Goal: Task Accomplishment & Management: Use online tool/utility

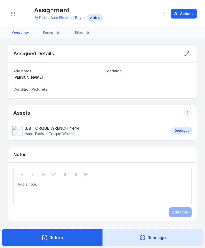
click at [14, 12] on icon "Toggle navigation" at bounding box center [12, 13] width 5 height 5
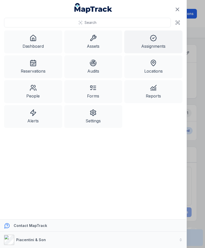
click at [87, 43] on link "Assets" at bounding box center [93, 41] width 58 height 23
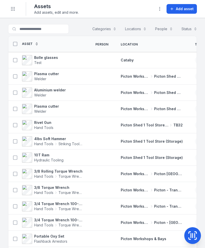
click at [13, 9] on circle "Toggle navigation" at bounding box center [13, 9] width 1 height 1
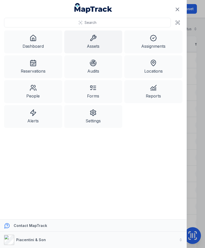
click at [30, 65] on icon at bounding box center [33, 62] width 7 height 7
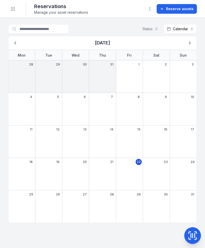
click at [14, 5] on button "Toggle Navigation" at bounding box center [13, 9] width 10 height 10
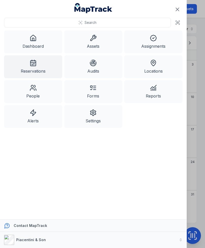
click at [87, 42] on link "Assets" at bounding box center [93, 41] width 58 height 23
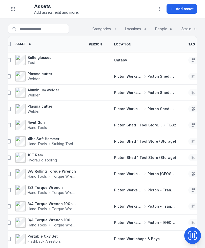
scroll to position [0, 6]
click at [38, 60] on span "Test" at bounding box center [40, 62] width 24 height 5
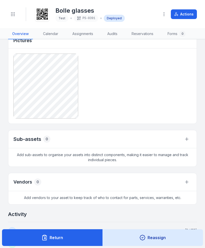
scroll to position [356, 0]
click at [13, 17] on button "Toggle Navigation" at bounding box center [13, 14] width 10 height 10
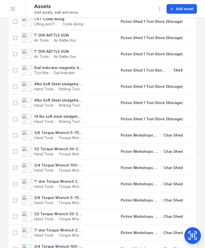
scroll to position [363, 0]
click at [193, 237] on icon at bounding box center [193, 235] width 0 height 4
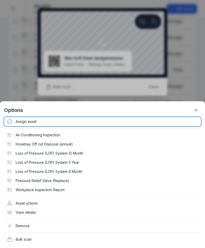
click at [23, 120] on div "Assign asset" at bounding box center [102, 121] width 197 height 9
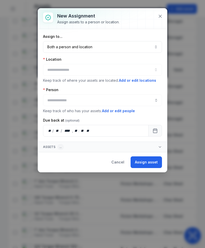
click at [135, 48] on button "Both a person and location ****" at bounding box center [102, 47] width 119 height 12
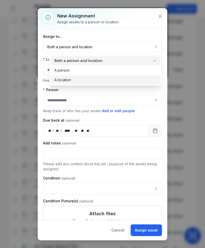
click at [123, 82] on div "A location" at bounding box center [106, 79] width 103 height 5
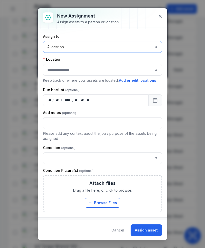
click at [130, 72] on button "button" at bounding box center [102, 70] width 119 height 12
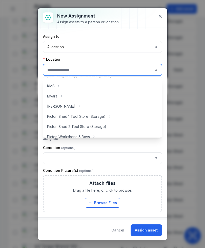
scroll to position [70, 0]
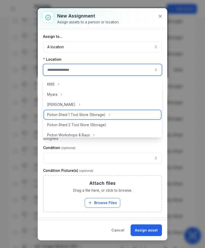
click at [90, 115] on span "Picton Shed 1 Tool Store (Storage)" at bounding box center [76, 114] width 59 height 5
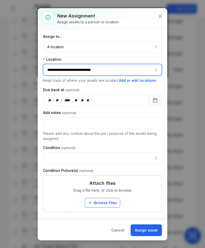
click at [146, 69] on button "**********" at bounding box center [102, 70] width 119 height 12
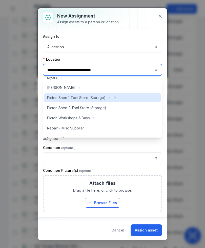
scroll to position [91, 0]
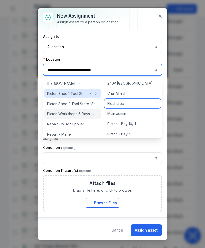
click at [129, 102] on div "Float area" at bounding box center [132, 103] width 57 height 9
type input "**********"
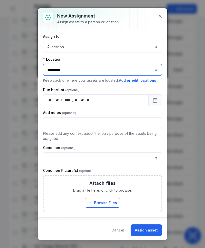
click at [158, 105] on button "Calendar" at bounding box center [156, 100] width 14 height 12
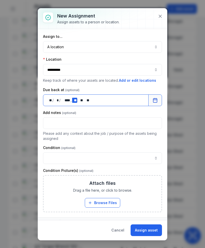
click at [75, 100] on div "** **" at bounding box center [74, 100] width 5 height 5
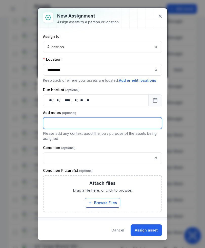
click at [52, 120] on input "text" at bounding box center [102, 123] width 119 height 12
type input "*****"
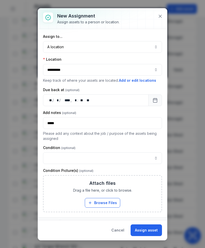
click at [153, 231] on button "Assign asset" at bounding box center [146, 230] width 31 height 12
